Goal: Task Accomplishment & Management: Manage account settings

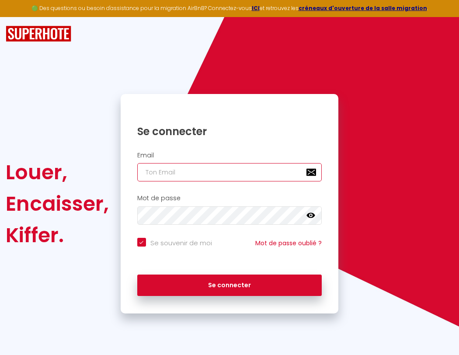
type input "l"
checkbox input "true"
type input "le"
checkbox input "true"
type input "les"
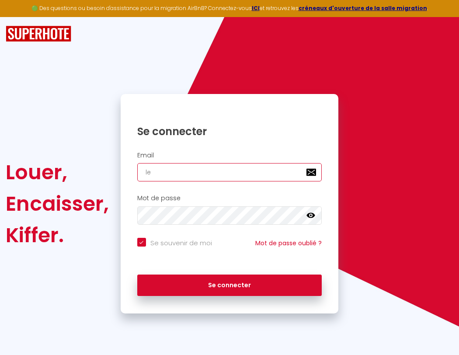
checkbox input "true"
type input "lesp"
checkbox input "true"
type input "lespa"
checkbox input "true"
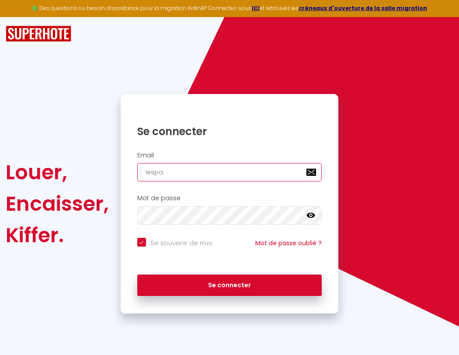
type input "lespac"
checkbox input "true"
type input "lespace"
checkbox input "true"
type input "l"
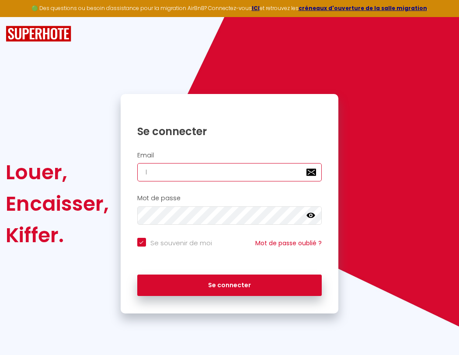
checkbox input "true"
type input "lespaced"
checkbox input "true"
type input "le"
checkbox input "true"
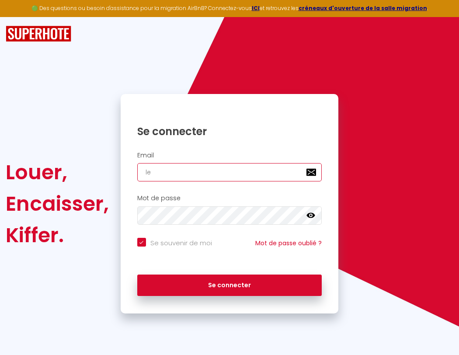
type input "les"
checkbox input "true"
type input "lesp"
checkbox input "true"
type input "lespa"
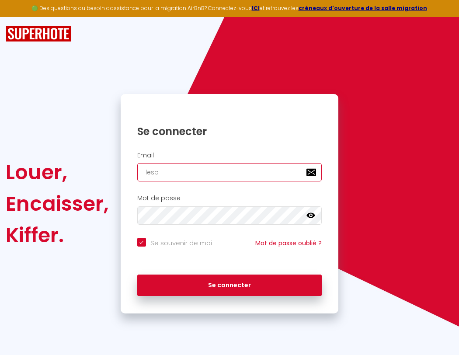
checkbox input "true"
type input "lespac"
checkbox input "true"
type input "lespace"
checkbox input "true"
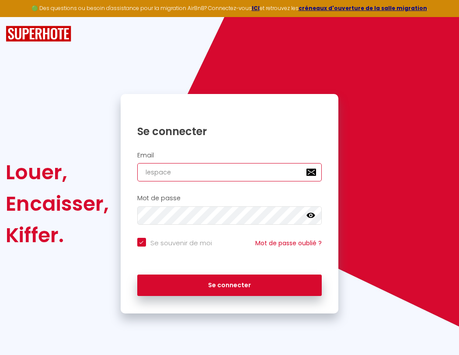
type input "l"
checkbox input "true"
type input "lespaced"
checkbox input "true"
type input "lespacede"
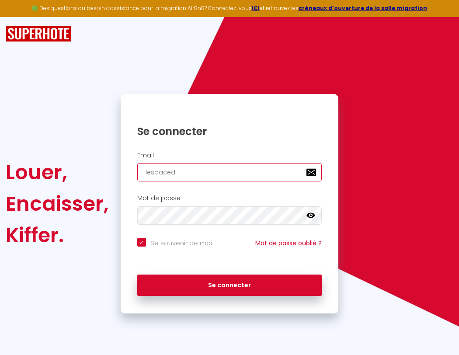
checkbox input "true"
type input "lespacedet"
checkbox input "true"
type input "lespacedete"
checkbox input "true"
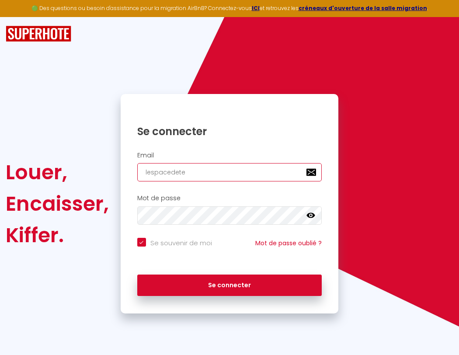
type input "lespacedeten"
checkbox input "true"
